Goal: Check status: Check status

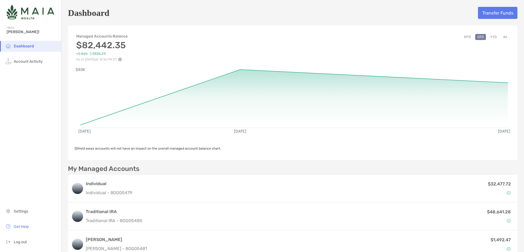
click at [501, 37] on button "All" at bounding box center [505, 37] width 8 height 6
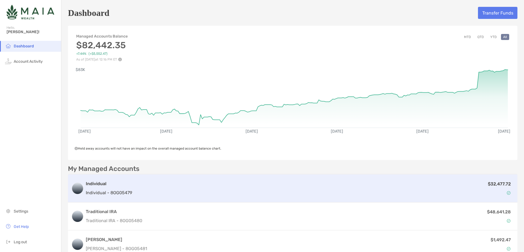
click at [488, 185] on p "$32,477.72" at bounding box center [499, 184] width 23 height 7
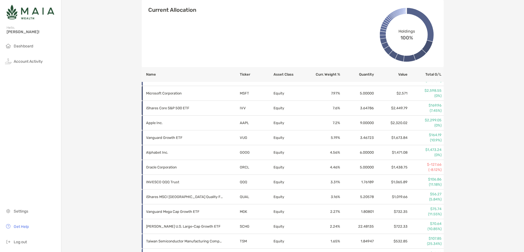
scroll to position [137, 0]
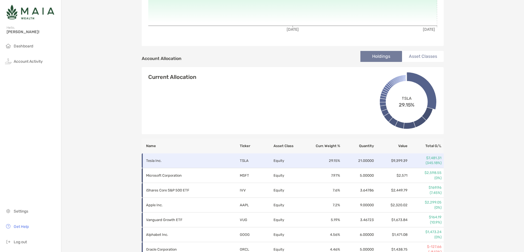
click at [434, 157] on p "$7,481.31" at bounding box center [424, 158] width 33 height 5
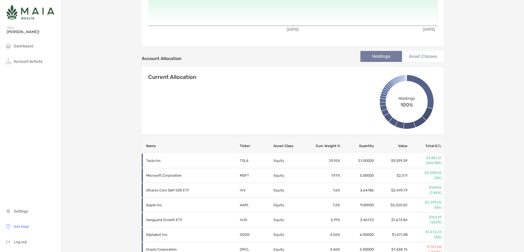
scroll to position [27, 0]
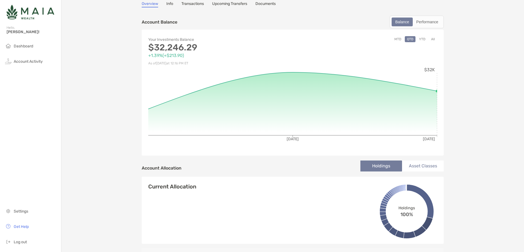
click at [425, 166] on li "Asset Classes" at bounding box center [423, 166] width 42 height 11
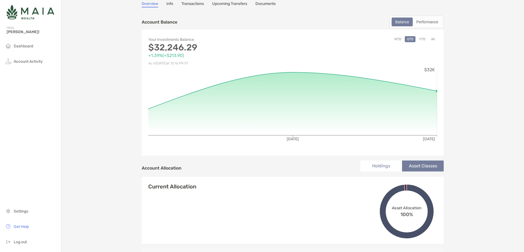
scroll to position [110, 0]
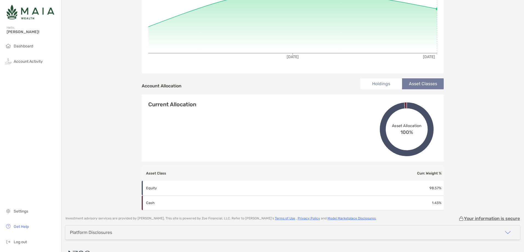
click at [380, 86] on li "Holdings" at bounding box center [381, 83] width 42 height 11
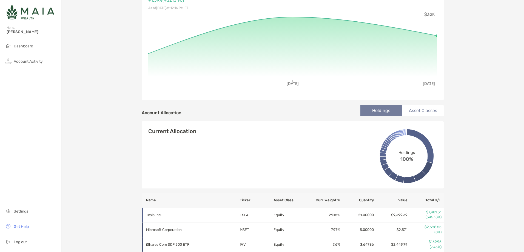
scroll to position [0, 0]
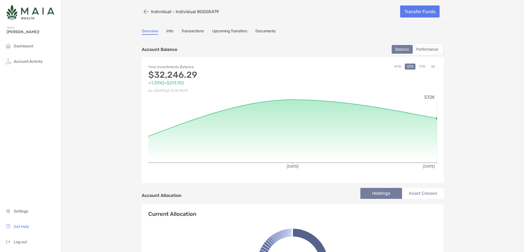
click at [429, 63] on div "Your Investments Balance $32,246.29 +1.39% ( +$213.90 ) As of [DATE] 12:16 PM E…" at bounding box center [293, 120] width 302 height 126
click at [429, 65] on button "All" at bounding box center [433, 67] width 8 height 6
